Goal: Task Accomplishment & Management: Complete application form

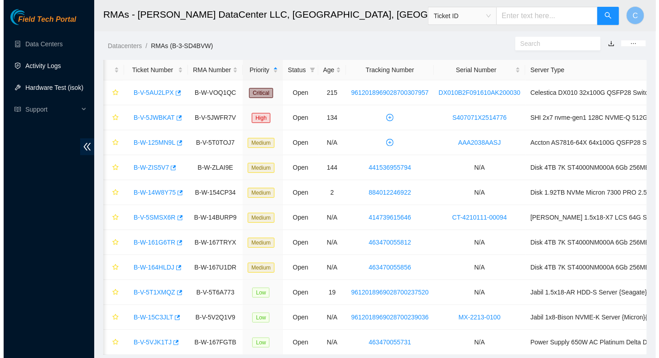
scroll to position [0, 78]
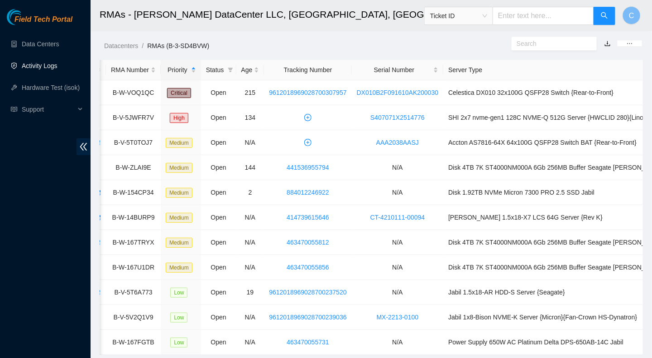
click at [34, 64] on link "Activity Logs" at bounding box center [40, 65] width 36 height 7
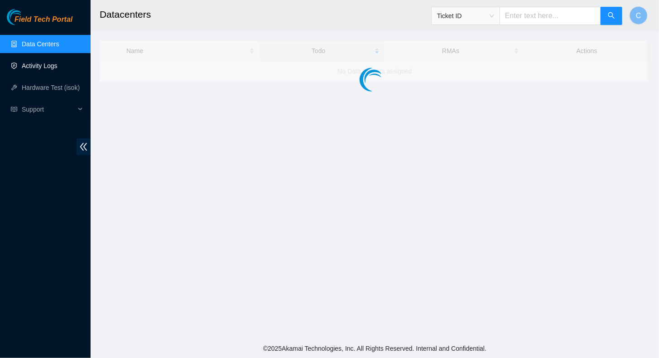
click at [37, 68] on link "Activity Logs" at bounding box center [40, 65] width 36 height 7
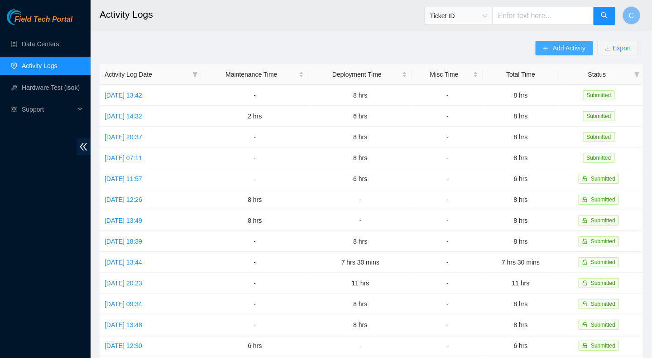
click at [556, 48] on span "Add Activity" at bounding box center [569, 48] width 33 height 10
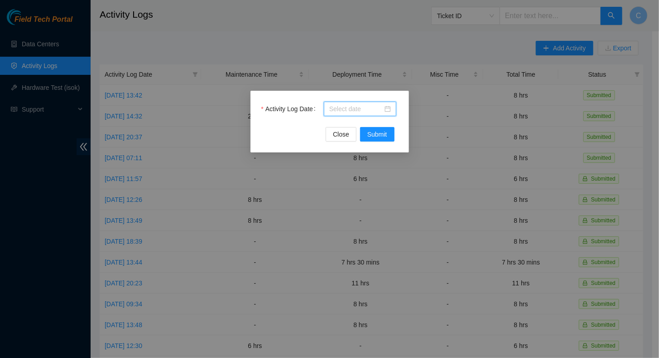
click at [341, 109] on input "Activity Log Date" at bounding box center [355, 109] width 53 height 10
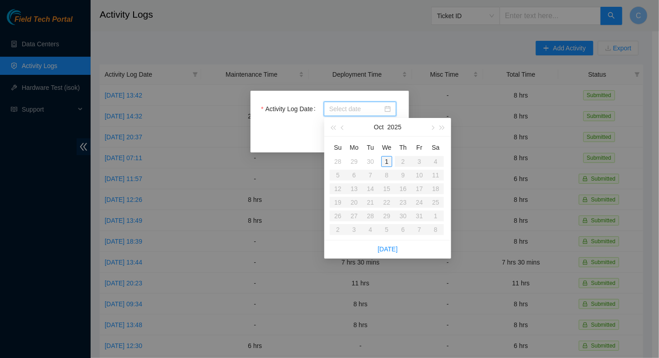
type input "[DATE]"
click at [388, 161] on div "1" at bounding box center [387, 161] width 11 height 11
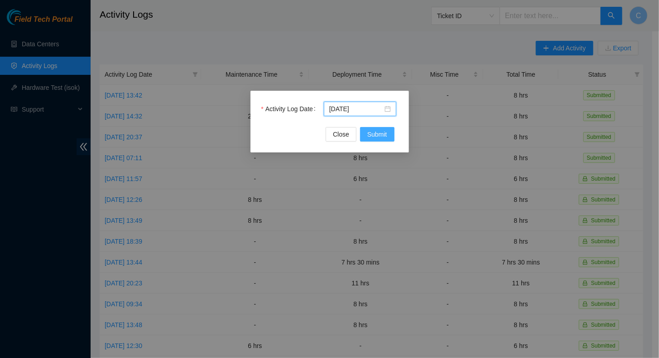
click at [379, 130] on span "Submit" at bounding box center [377, 134] width 20 height 10
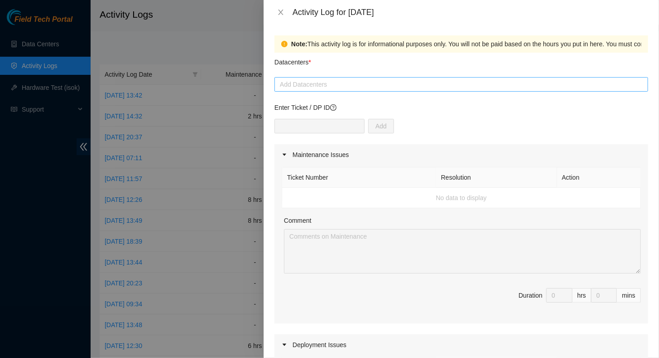
click at [300, 84] on div at bounding box center [461, 84] width 369 height 11
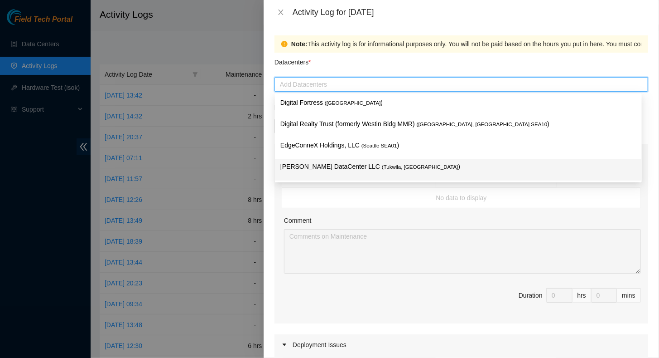
click at [310, 174] on div "[PERSON_NAME] DataCenter LLC ( [GEOGRAPHIC_DATA], [GEOGRAPHIC_DATA] )" at bounding box center [458, 169] width 356 height 17
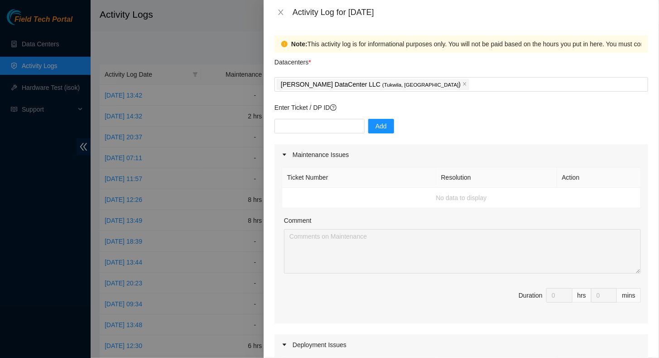
click at [461, 222] on div "Comment" at bounding box center [462, 222] width 357 height 14
click at [280, 9] on icon "close" at bounding box center [280, 12] width 7 height 7
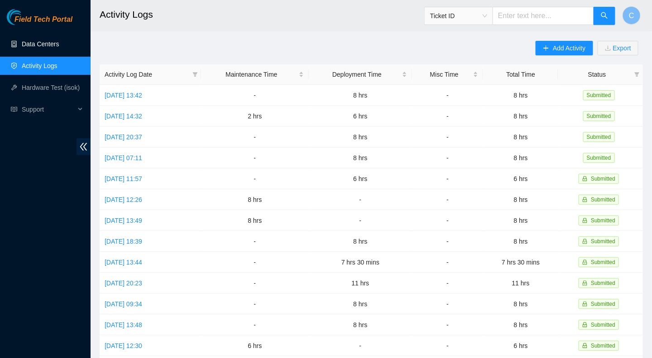
click at [38, 47] on link "Data Centers" at bounding box center [40, 43] width 37 height 7
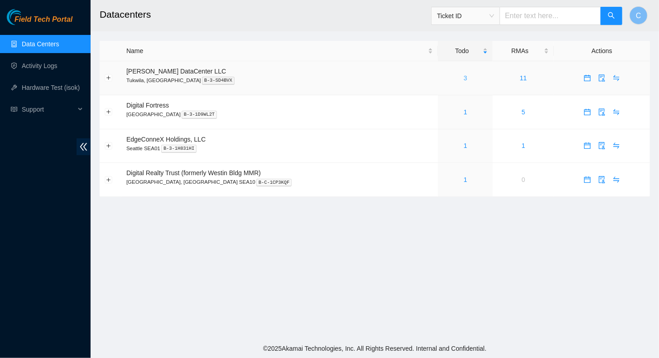
click at [464, 78] on link "3" at bounding box center [466, 77] width 4 height 7
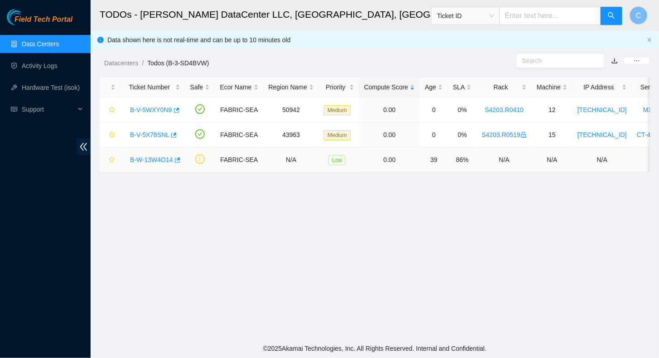
click at [159, 160] on link "B-W-13W4O14" at bounding box center [151, 159] width 43 height 7
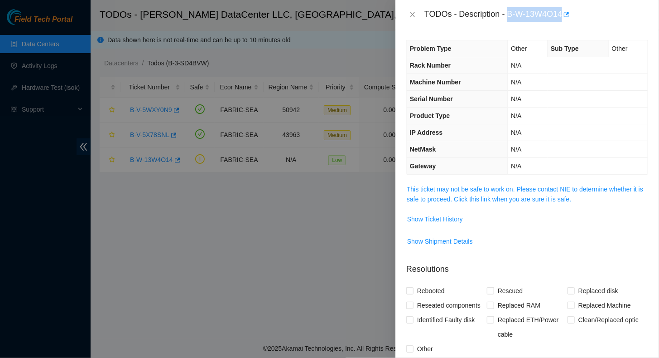
drag, startPoint x: 508, startPoint y: 15, endPoint x: 564, endPoint y: 16, distance: 55.7
click at [564, 16] on div "TODOs - Description - B-W-13W4O14" at bounding box center [537, 14] width 224 height 14
copy div "B-W-13W4O14"
drag, startPoint x: 222, startPoint y: 85, endPoint x: 214, endPoint y: 85, distance: 8.2
click at [222, 85] on div at bounding box center [329, 179] width 659 height 358
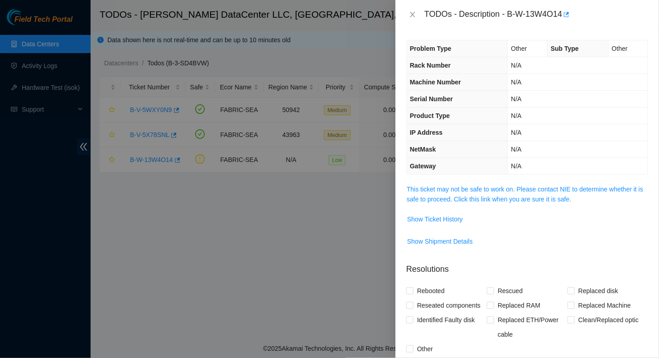
click at [29, 47] on div at bounding box center [329, 179] width 659 height 358
click at [416, 15] on button "Close" at bounding box center [412, 14] width 13 height 9
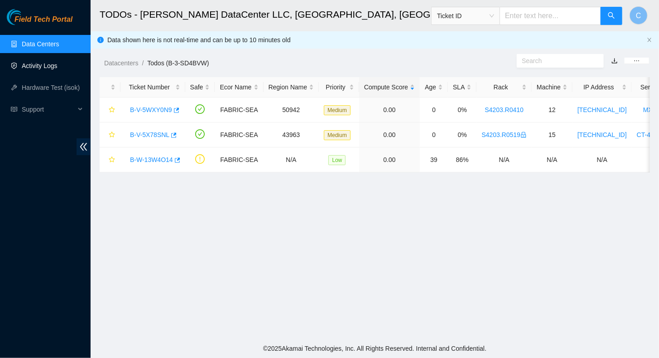
click at [26, 66] on link "Activity Logs" at bounding box center [40, 65] width 36 height 7
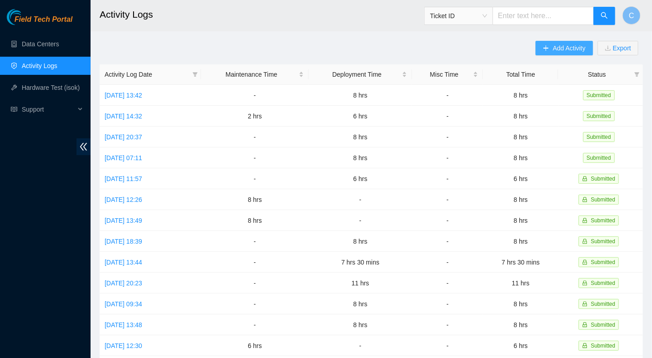
click at [561, 43] on span "Add Activity" at bounding box center [569, 48] width 33 height 10
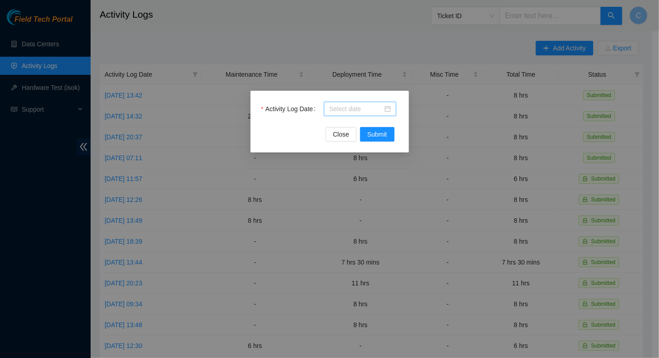
click at [354, 109] on input "Activity Log Date" at bounding box center [355, 109] width 53 height 10
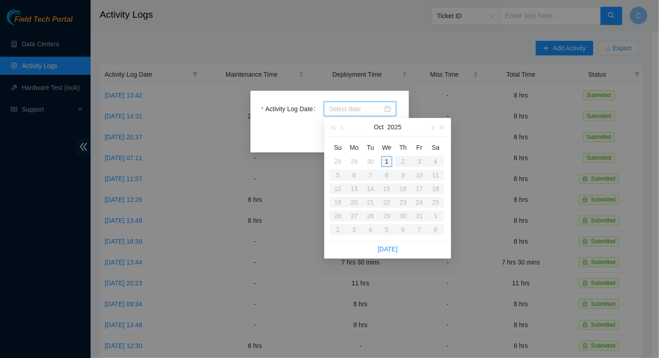
type input "[DATE]"
click at [387, 169] on table "Su Mo Tu We Th Fr Sa 28 29 30 1 2 3 4 5 6 7 8 9 10 11 12 13 14 15 16 17 18 19 2…" at bounding box center [387, 188] width 114 height 96
type input "[DATE]"
click at [389, 163] on div "1" at bounding box center [387, 161] width 11 height 11
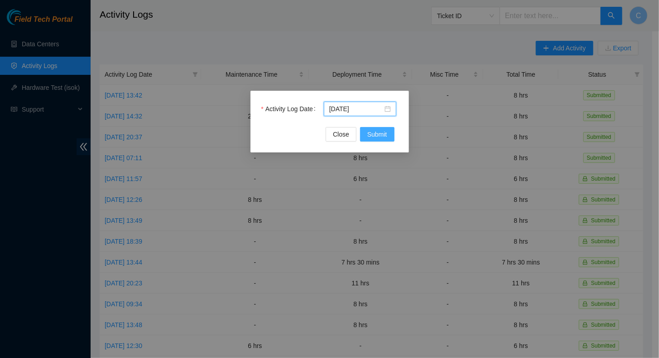
click at [382, 136] on span "Submit" at bounding box center [377, 134] width 20 height 10
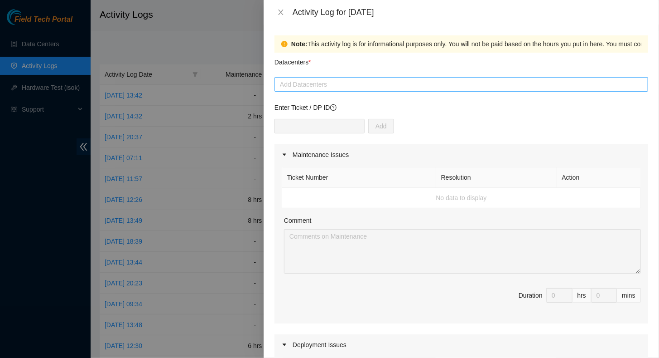
click at [307, 87] on div at bounding box center [461, 84] width 369 height 11
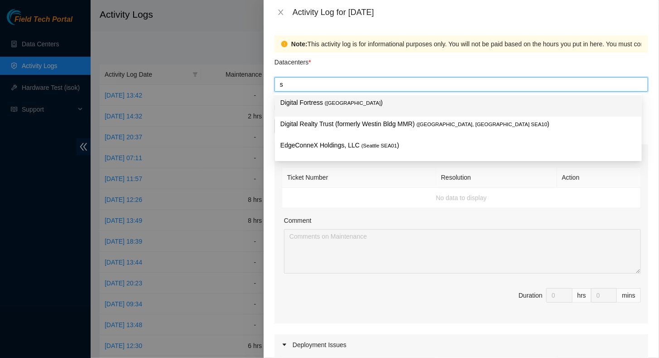
type input "sa"
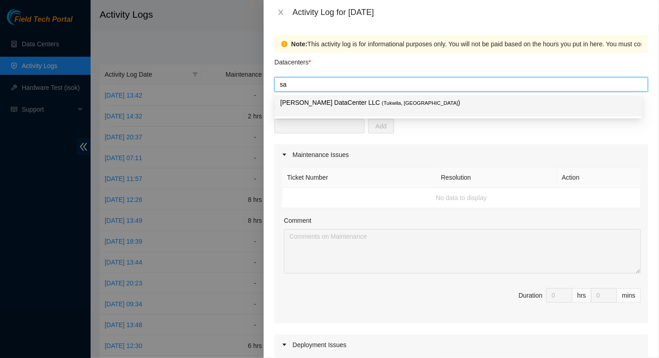
click at [315, 97] on div "[PERSON_NAME] DataCenter LLC ( [GEOGRAPHIC_DATA], [GEOGRAPHIC_DATA] )" at bounding box center [458, 105] width 367 height 21
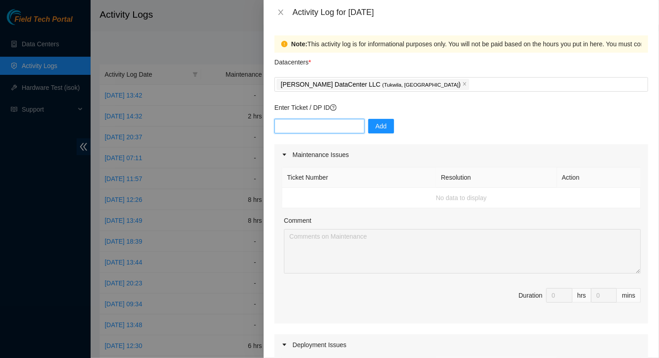
click at [300, 129] on input "text" at bounding box center [320, 126] width 90 height 14
paste input "B-W-13W4O14"
type input "B-W-13W4O14"
click at [380, 126] on button "Add" at bounding box center [381, 126] width 26 height 14
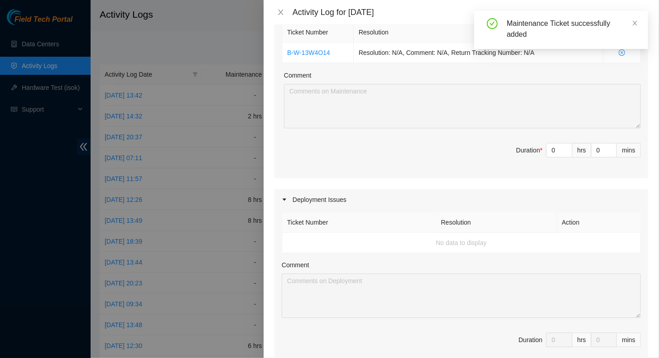
scroll to position [45, 0]
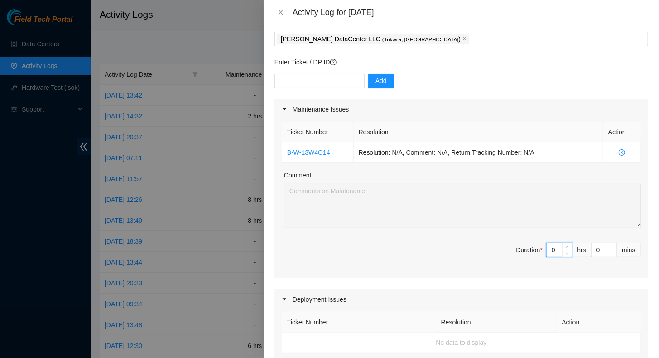
drag, startPoint x: 543, startPoint y: 248, endPoint x: 556, endPoint y: 248, distance: 12.2
click at [556, 248] on input "0" at bounding box center [559, 250] width 25 height 14
type input "8"
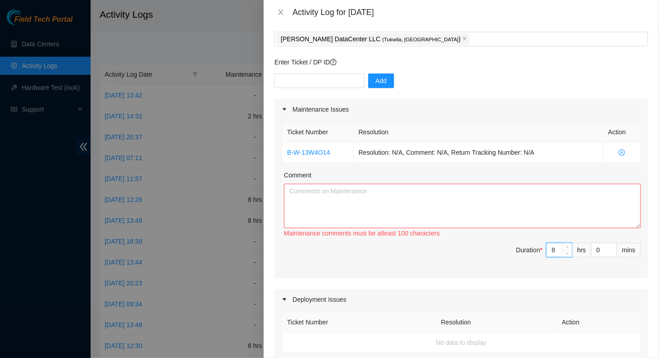
type input "8"
click at [386, 199] on textarea "Comment" at bounding box center [462, 206] width 357 height 44
paste textarea "B-V-5JWFR7V High Open N/A N/A S407071X2514776 SHI 2x7 nvme-gen1 128C NVME-Q 512…"
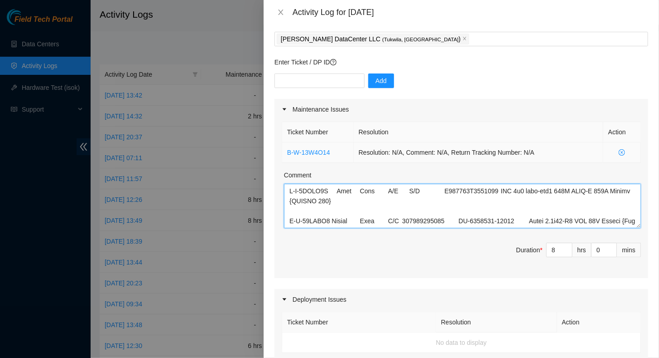
scroll to position [0, 0]
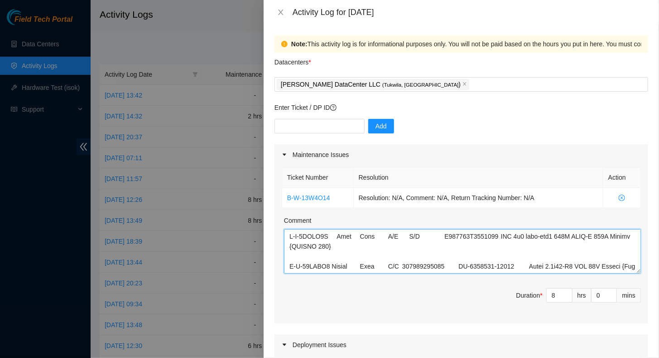
click at [299, 237] on textarea "Comment" at bounding box center [462, 251] width 357 height 44
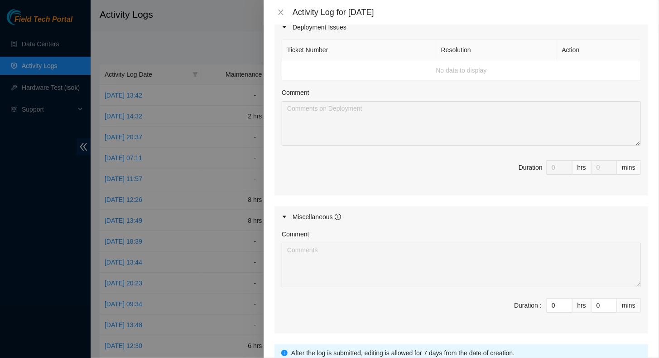
type textarea "RMA: B-V-5JWFR7V High Open N/A N/A S407071X2514776 SHI 2x7 nvme-gen1 128C NVME-…"
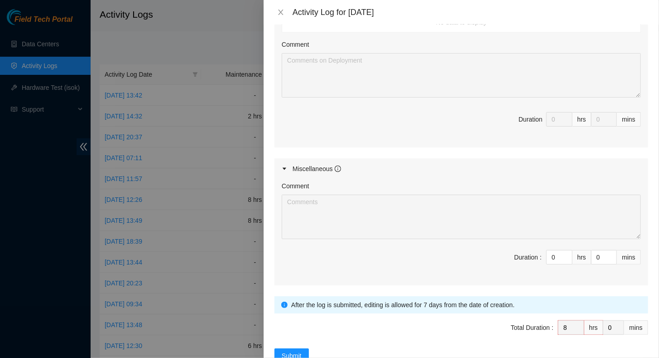
scroll to position [388, 0]
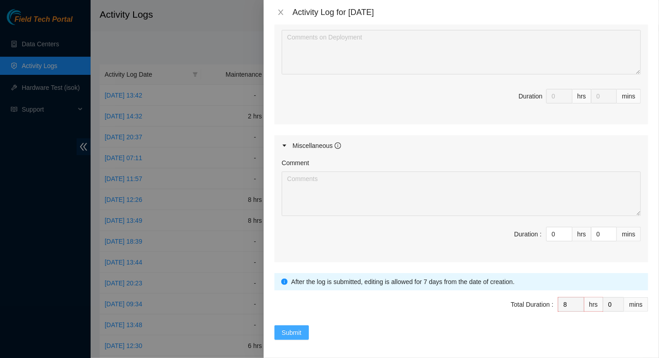
click at [286, 329] on span "Submit" at bounding box center [292, 332] width 20 height 10
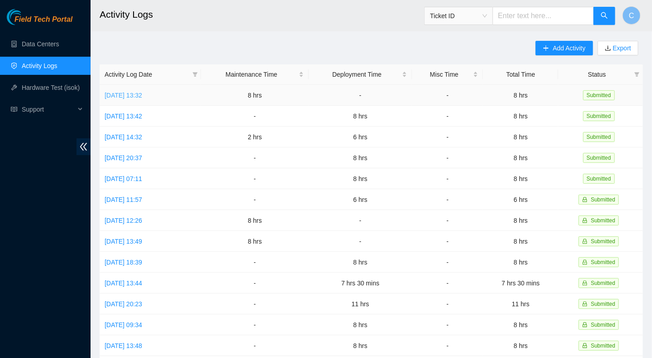
click at [125, 94] on link "[DATE] 13:32" at bounding box center [124, 95] width 38 height 7
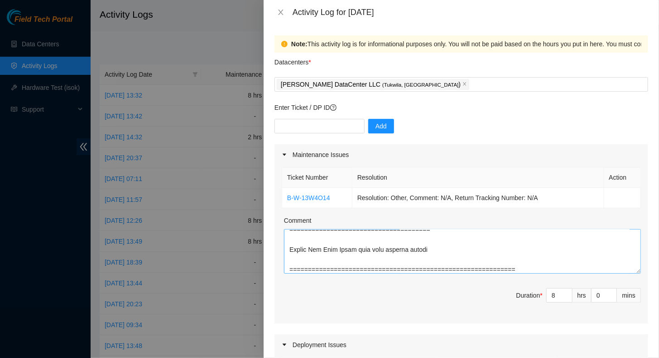
scroll to position [658, 0]
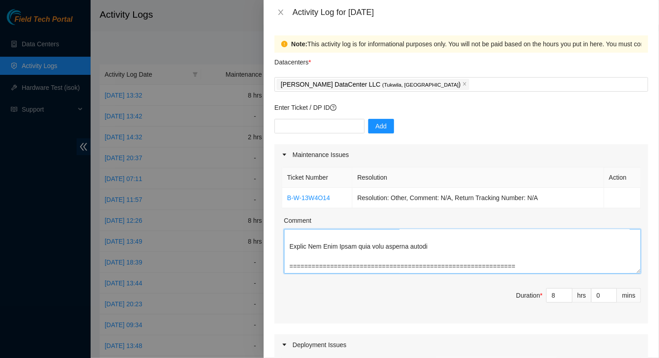
click at [561, 264] on textarea "Comment" at bounding box center [462, 251] width 357 height 44
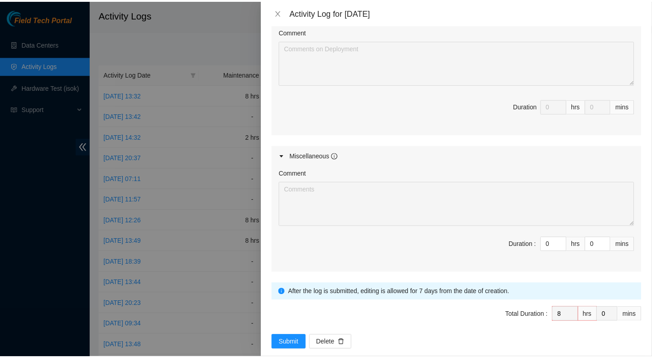
scroll to position [388, 0]
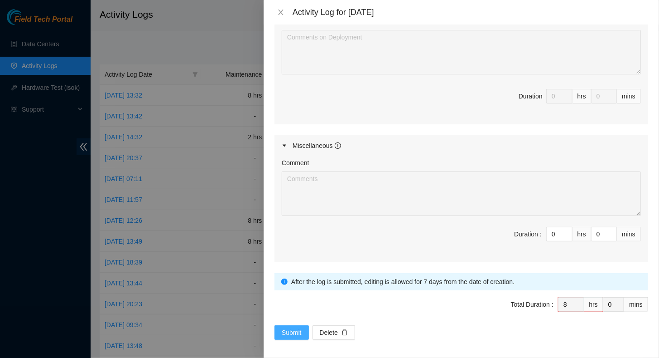
type textarea "RMA: B-V-5JWFR7V High Open N/A N/A S407071X2514776 SHI 2x7 nvme-gen1 128C NVME-…"
click at [292, 327] on span "Submit" at bounding box center [292, 332] width 20 height 10
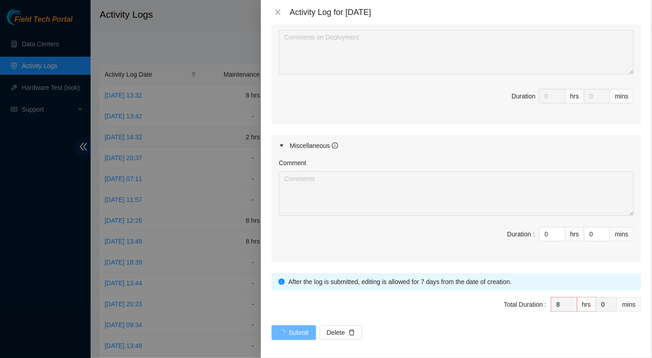
scroll to position [0, 0]
